Goal: Task Accomplishment & Management: Complete application form

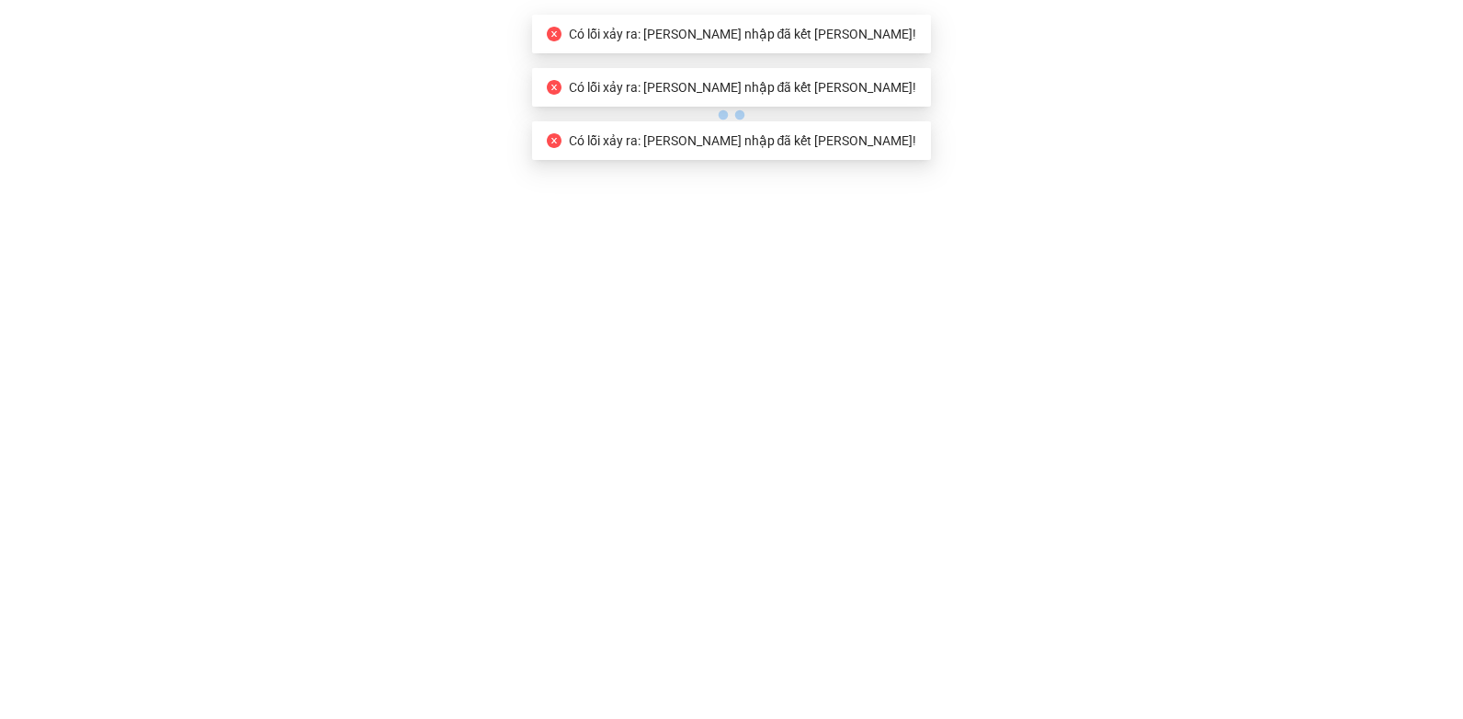
click at [621, 314] on body "Có lỗi xảy ra: [PERSON_NAME] nhập đã kết [PERSON_NAME]! Có [PERSON_NAME] ra: [P…" at bounding box center [731, 359] width 1463 height 719
click at [859, 224] on body "Có lỗi xảy ra: [PERSON_NAME] nhập đã kết [PERSON_NAME]! Có [PERSON_NAME] ra: [P…" at bounding box center [731, 359] width 1463 height 719
click at [860, 217] on body "Có lỗi xảy ra: [PERSON_NAME] nhập đã kết [PERSON_NAME]! Có [PERSON_NAME] ra: [P…" at bounding box center [731, 359] width 1463 height 719
click at [861, 195] on body "Có lỗi xảy ra: [PERSON_NAME] nhập đã kết [PERSON_NAME]! Có [PERSON_NAME] ra: [P…" at bounding box center [731, 359] width 1463 height 719
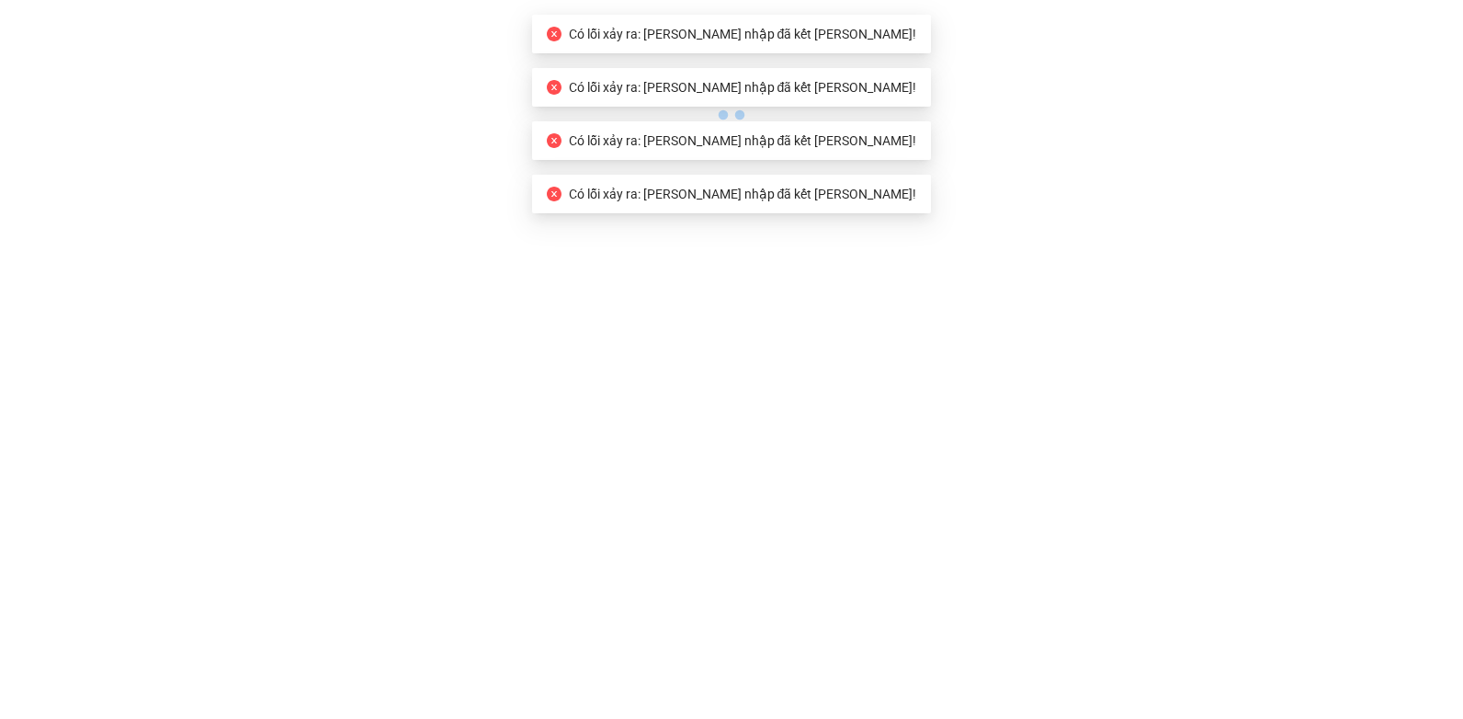
drag, startPoint x: 862, startPoint y: 179, endPoint x: 862, endPoint y: 162, distance: 17.5
click at [862, 166] on body "Có lỗi xảy ra: [PERSON_NAME] nhập đã kết [PERSON_NAME]! Có [PERSON_NAME] ra: [P…" at bounding box center [731, 359] width 1463 height 719
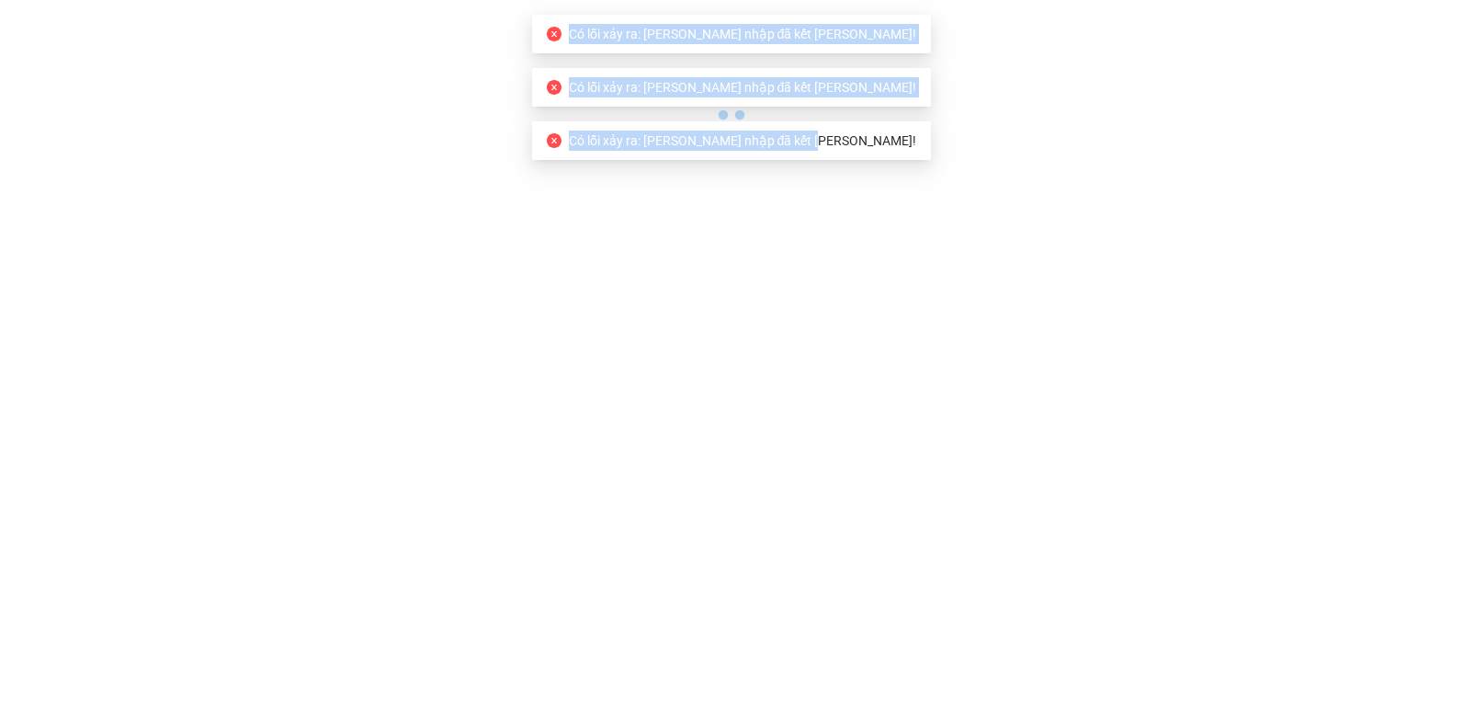
drag, startPoint x: 862, startPoint y: 162, endPoint x: 1045, endPoint y: 105, distance: 191.6
click at [1045, 105] on div at bounding box center [731, 63] width 1463 height 127
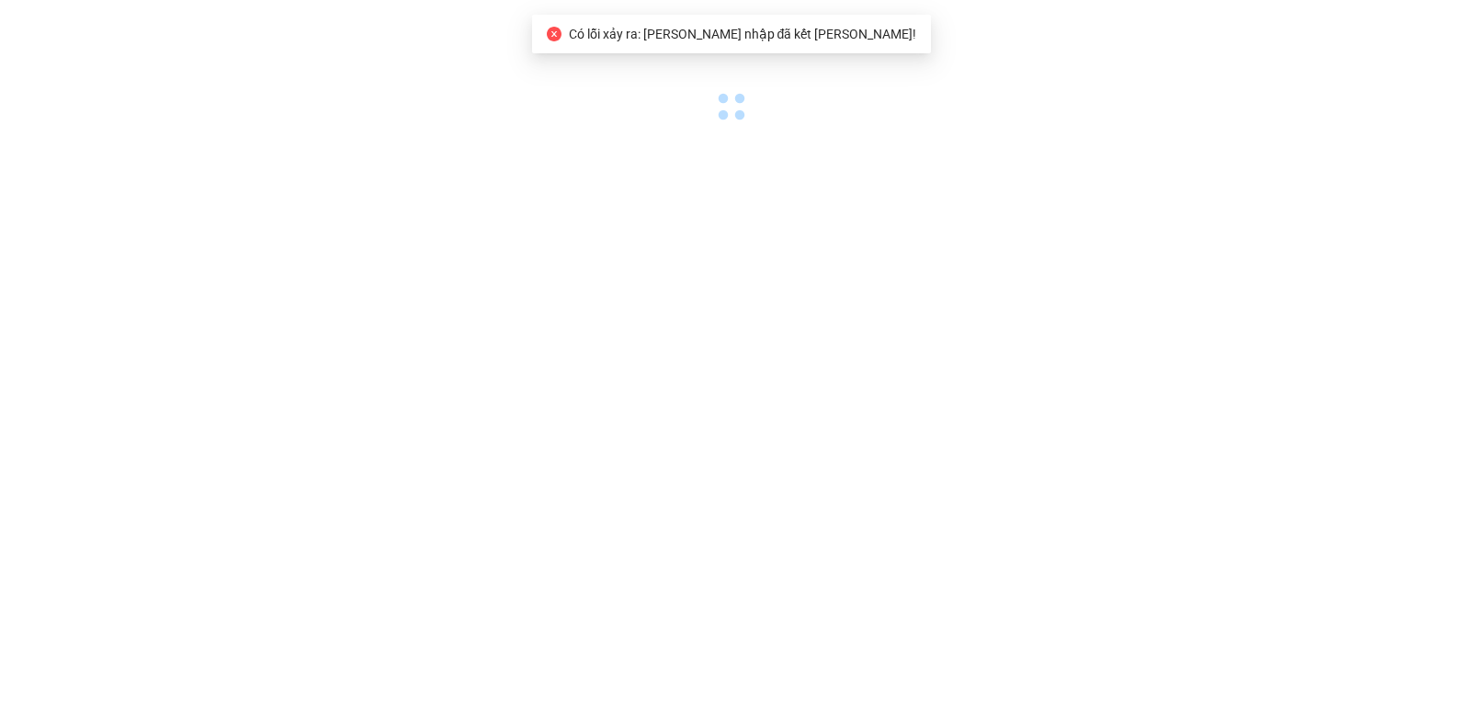
click at [1045, 105] on div at bounding box center [731, 63] width 1463 height 127
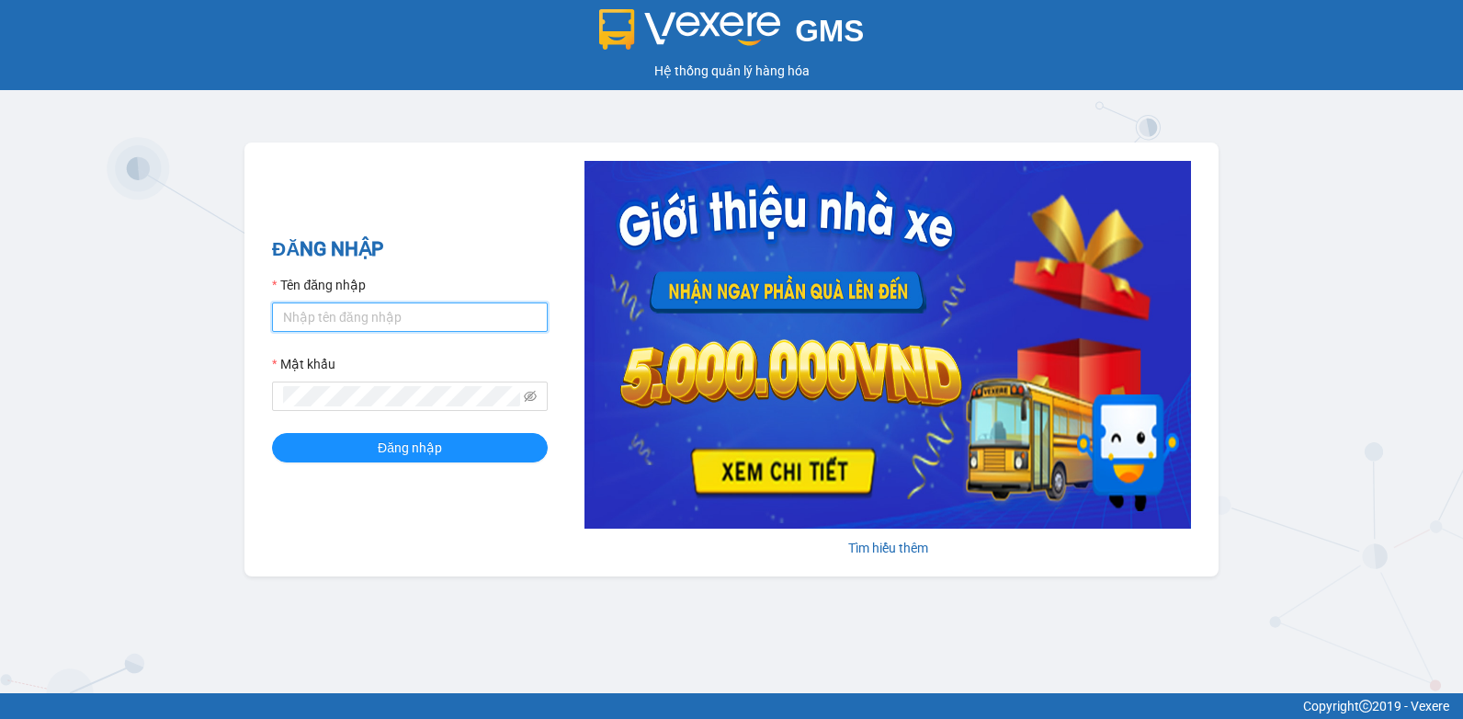
click at [414, 311] on input "Tên đăng nhập" at bounding box center [410, 316] width 276 height 29
click at [434, 191] on div "ĐĂNG NHẬP Tên đăng nhập Mật khẩu Đăng nhập Tìm hiểu thêm" at bounding box center [731, 359] width 974 height 434
click at [469, 308] on input "Tên đăng nhập" at bounding box center [410, 316] width 276 height 29
drag, startPoint x: 175, startPoint y: 406, endPoint x: 278, endPoint y: 437, distance: 108.5
click at [177, 406] on div "GMS Hệ thống quản lý hàng hóa ĐĂNG NHẬP Tên đăng nhập Mật khẩu Đăng nhập Tìm hi…" at bounding box center [731, 346] width 1463 height 693
